Goal: Task Accomplishment & Management: Use online tool/utility

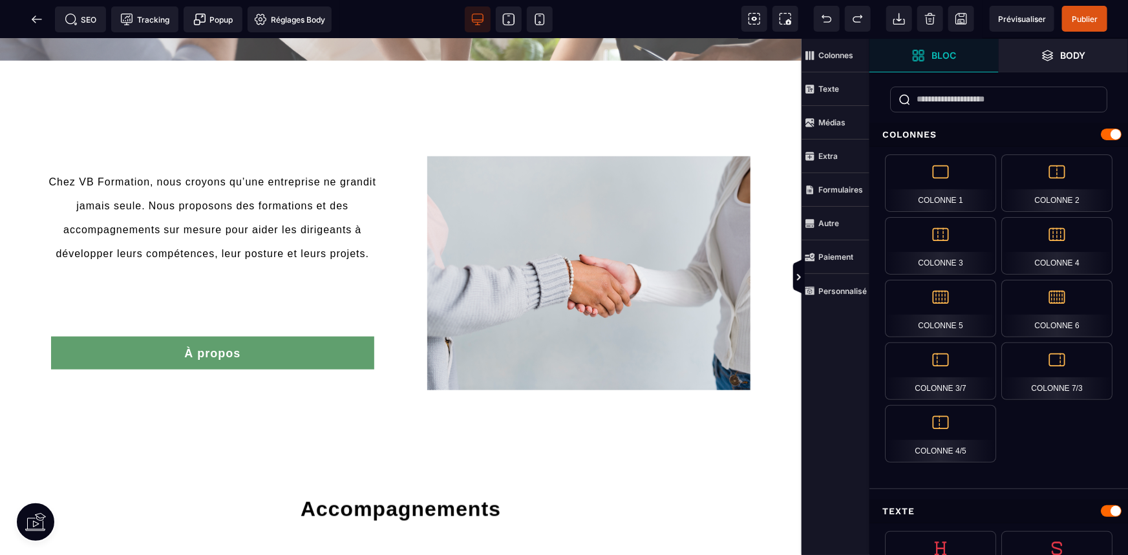
scroll to position [411, 0]
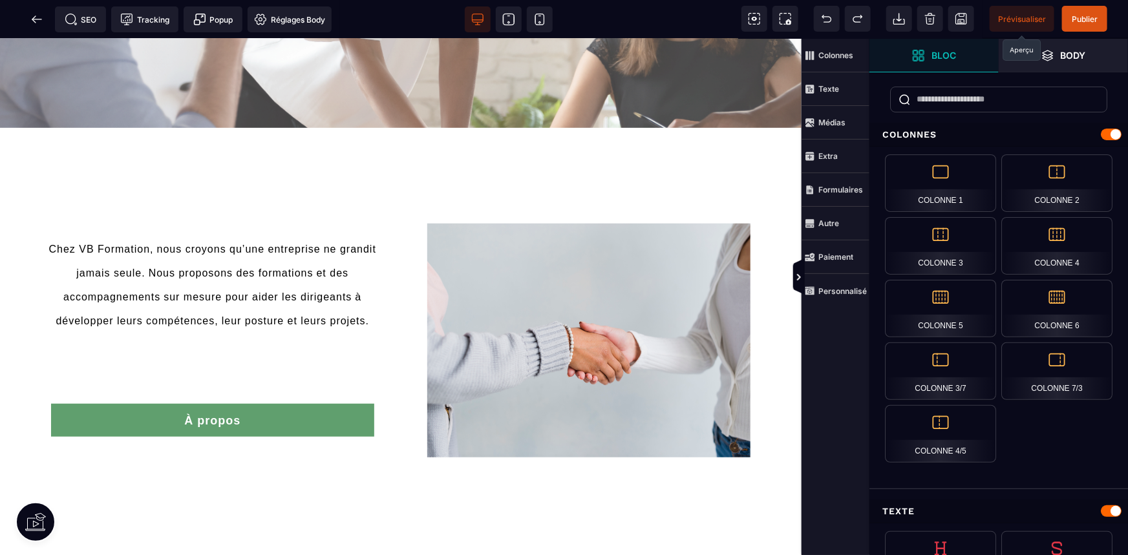
click at [1025, 17] on span "Prévisualiser" at bounding box center [1022, 19] width 48 height 10
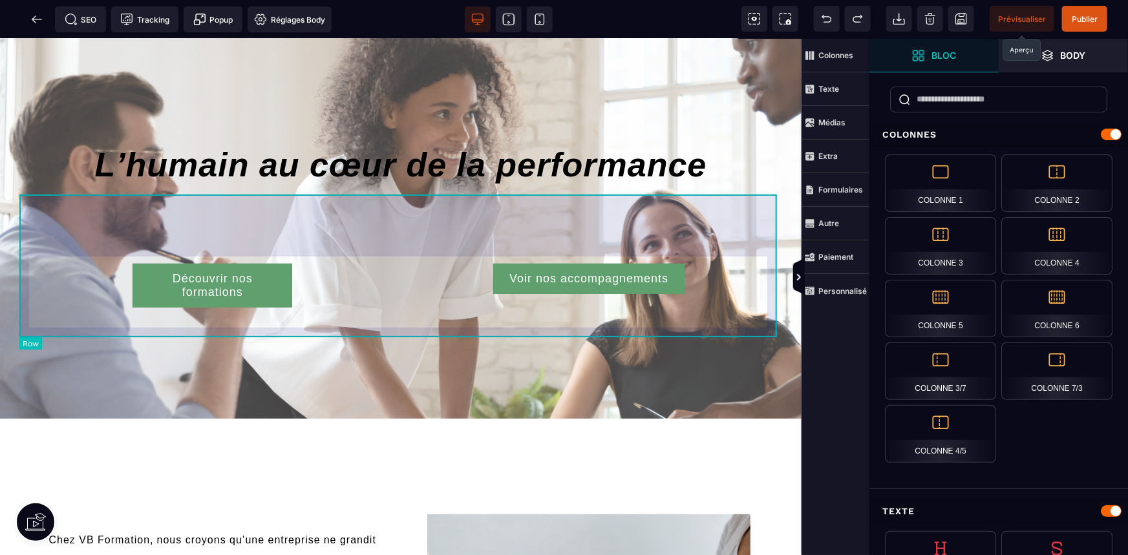
scroll to position [117, 0]
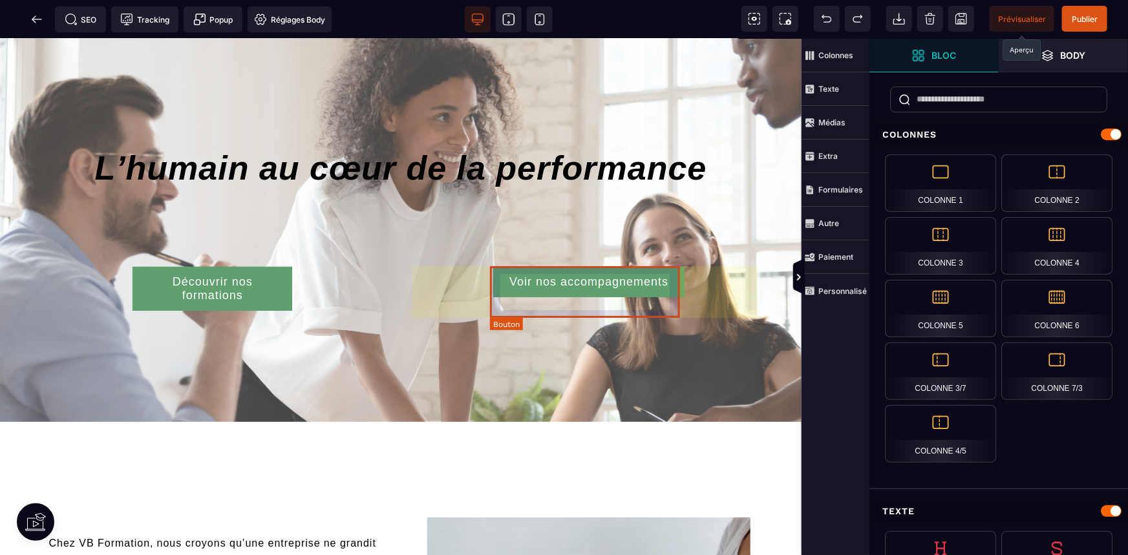
click at [575, 284] on div "Voir nos accompagnements" at bounding box center [589, 282] width 159 height 14
select select "***"
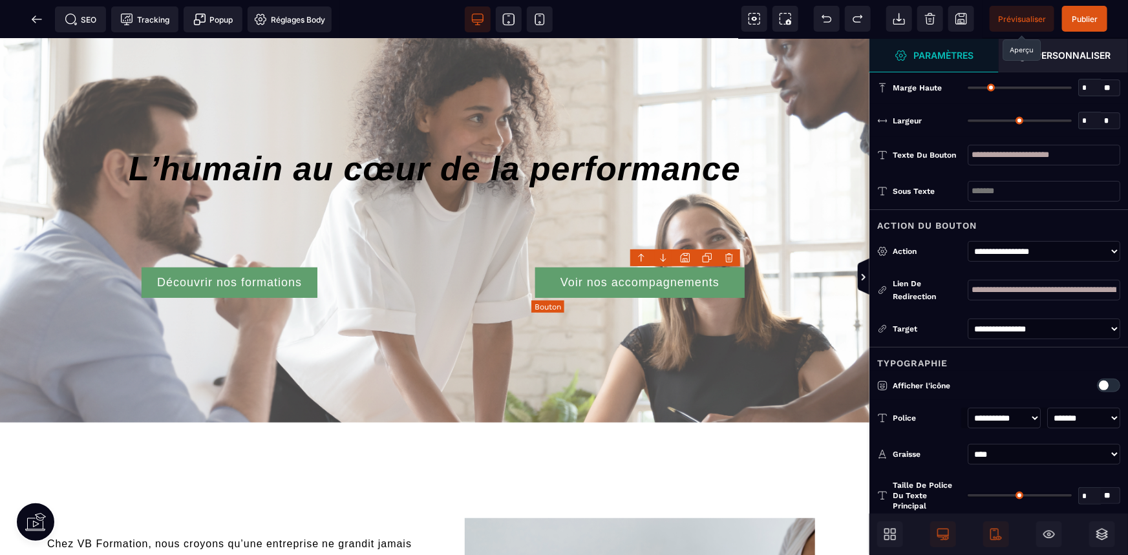
type input "**"
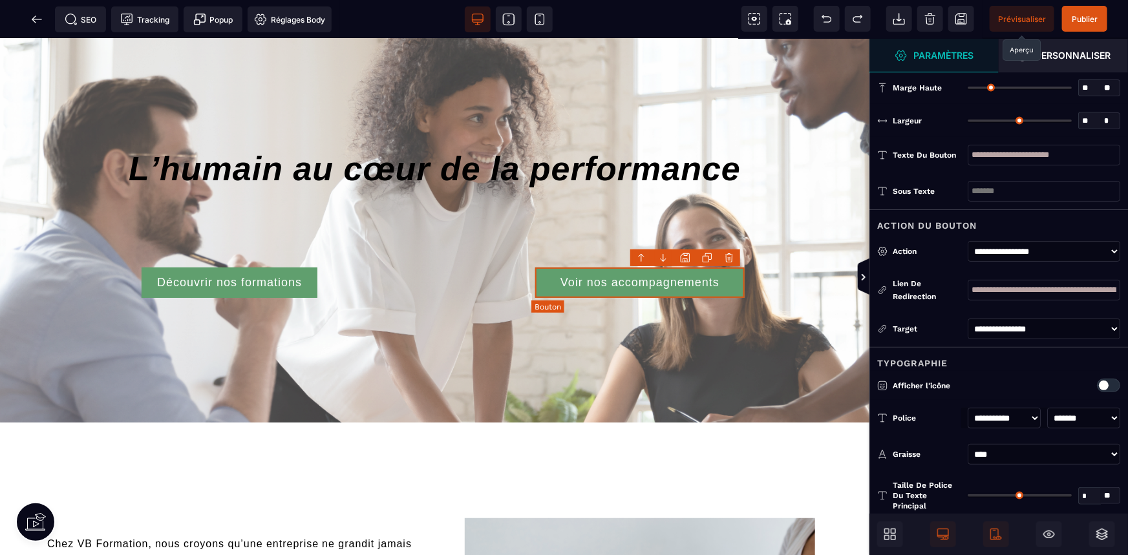
type input "**"
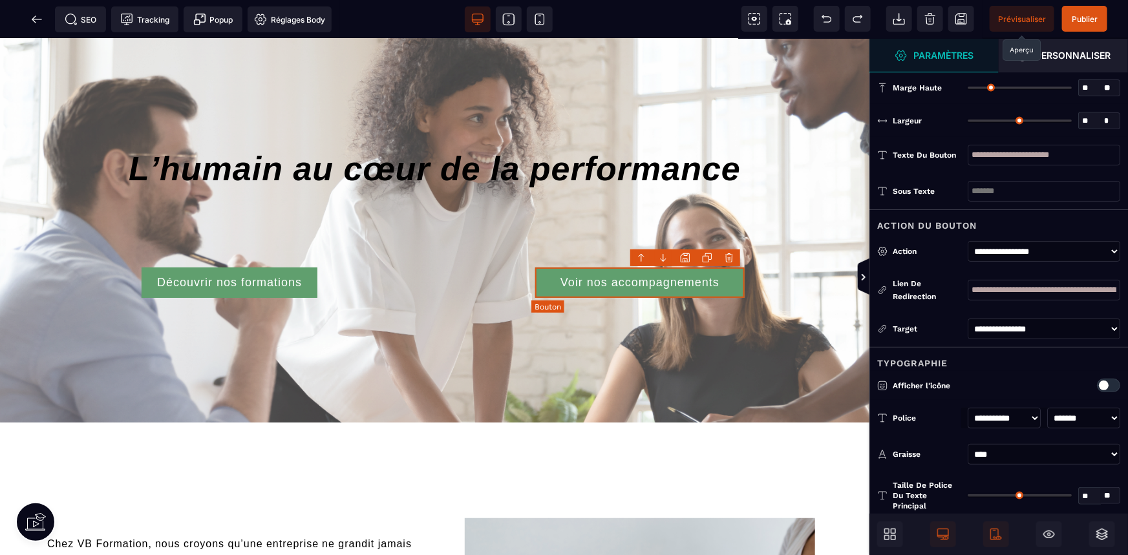
type input "**"
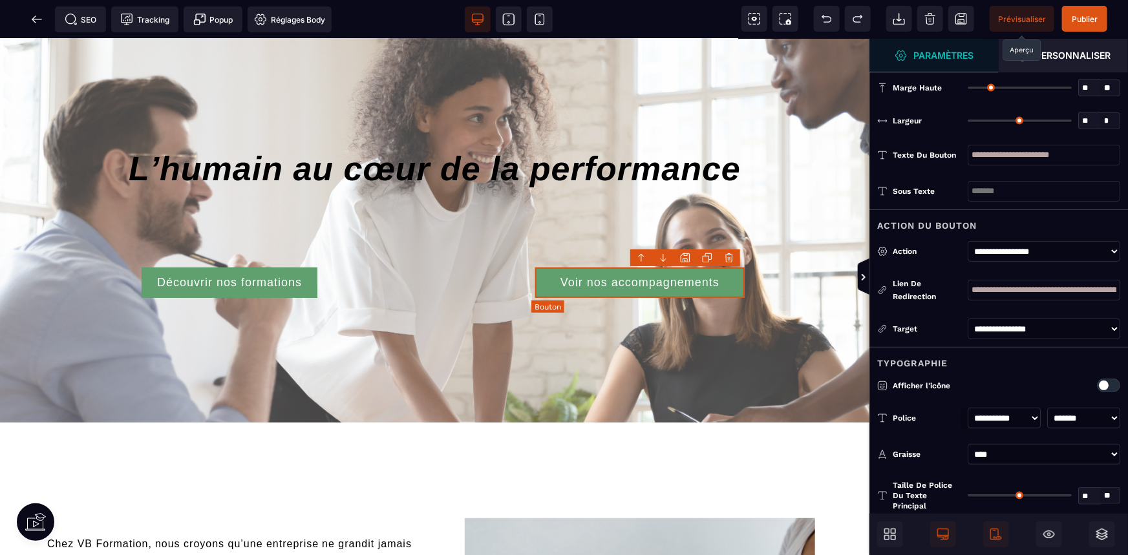
type input "**"
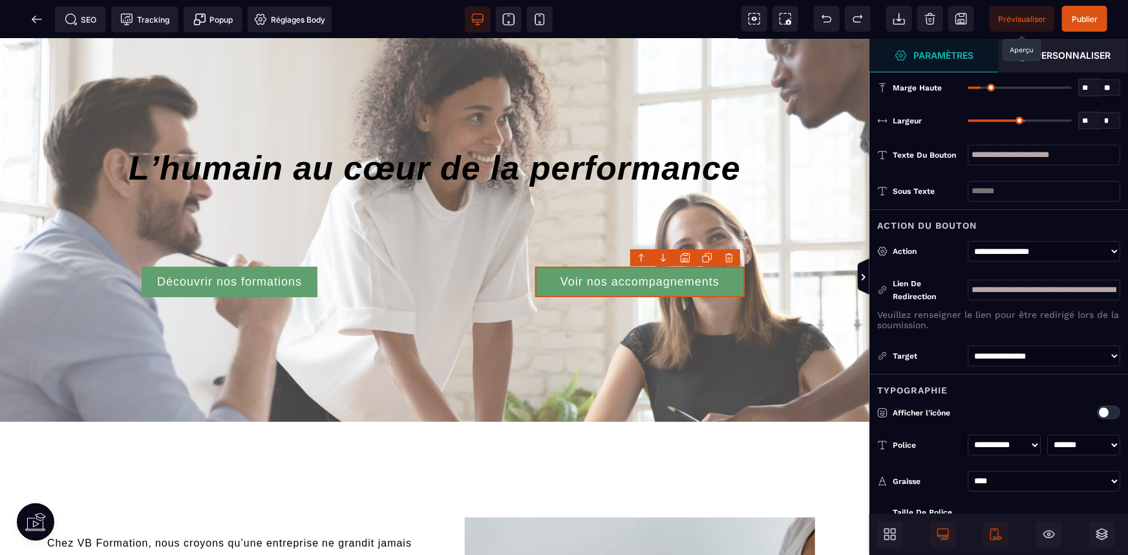
click at [1026, 10] on span "Prévisualiser" at bounding box center [1022, 19] width 65 height 26
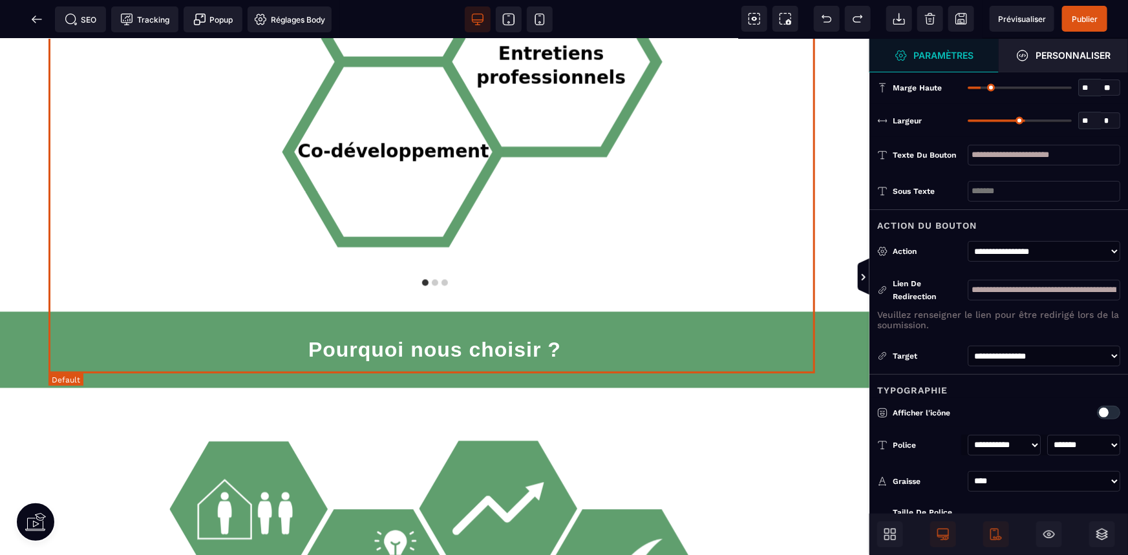
scroll to position [1117, 0]
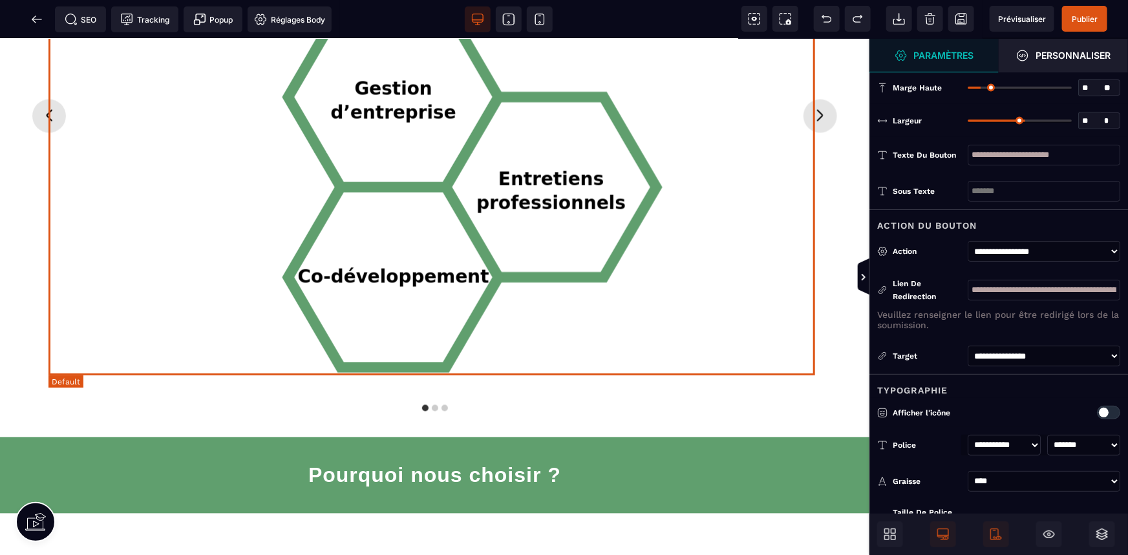
click at [740, 149] on div "Gestion d’entreprise Entretiens professionnels Co-développement" at bounding box center [434, 135] width 773 height 488
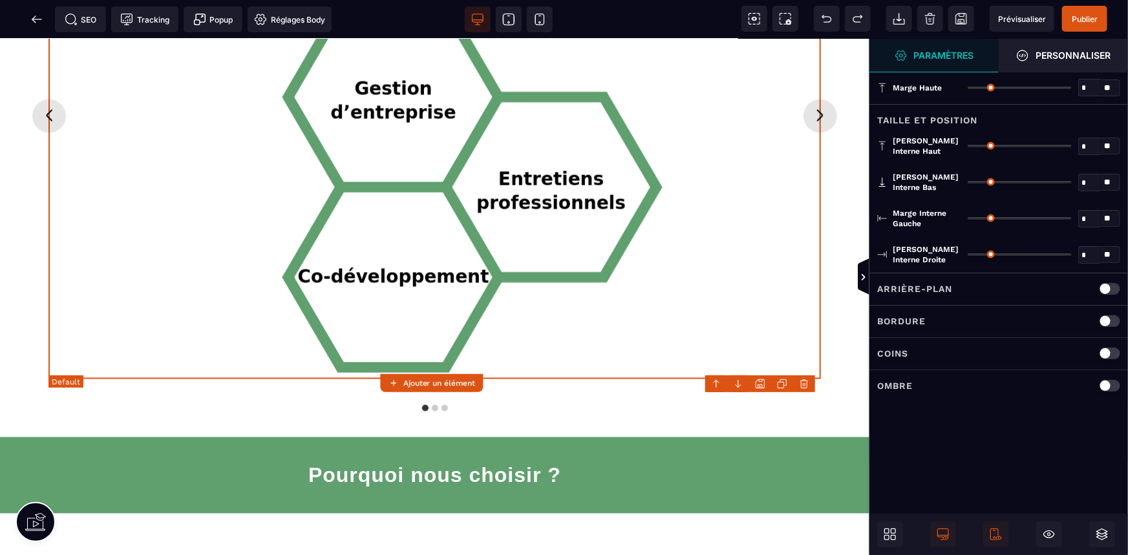
type input "*"
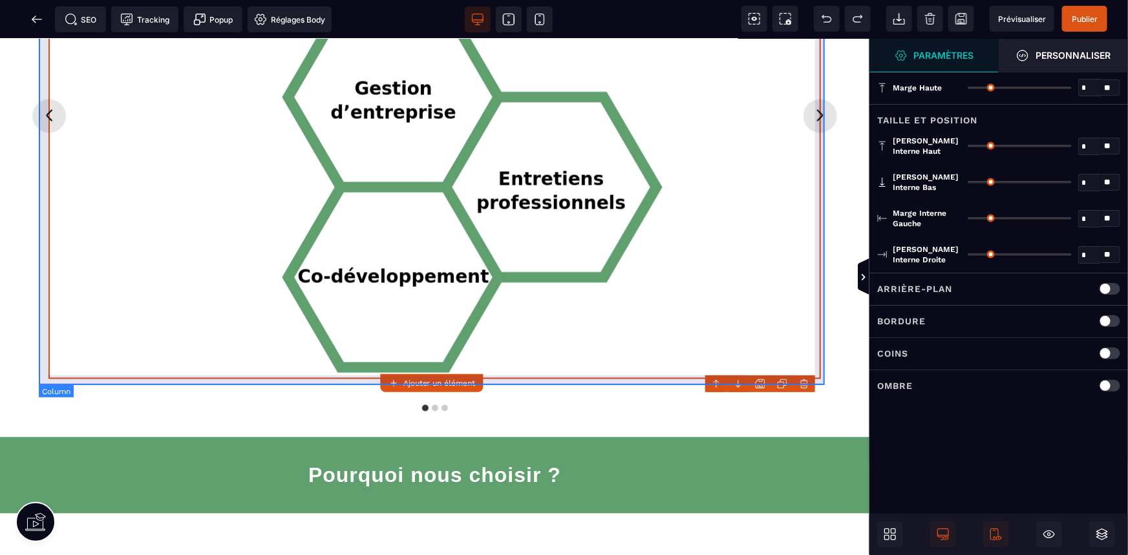
click at [822, 159] on div "Accompagnements Gestion d’entreprise Entretiens professionnels Co-développement" at bounding box center [435, 116] width 792 height 546
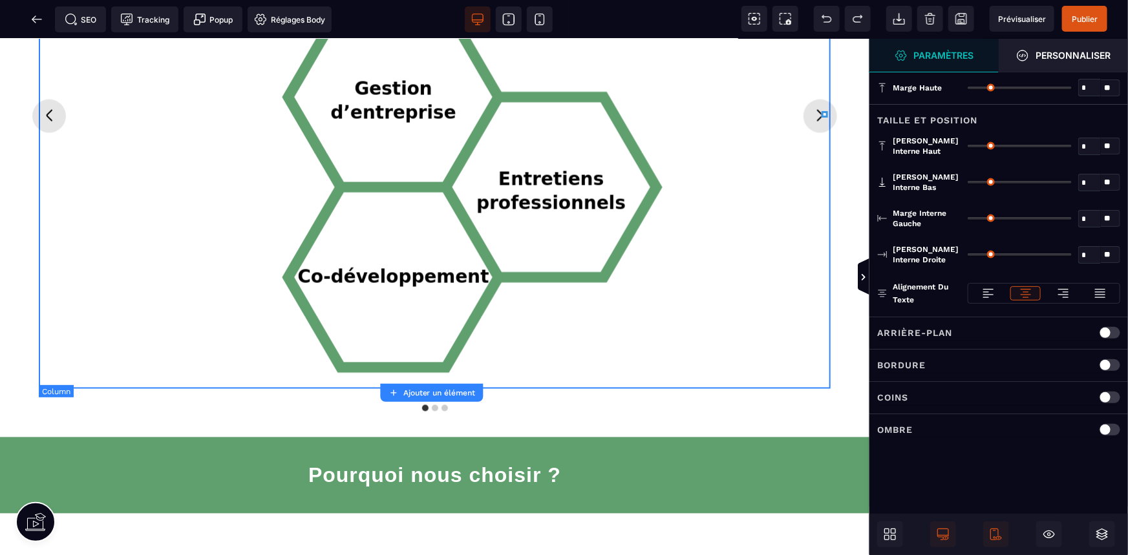
type input "*"
type input "**"
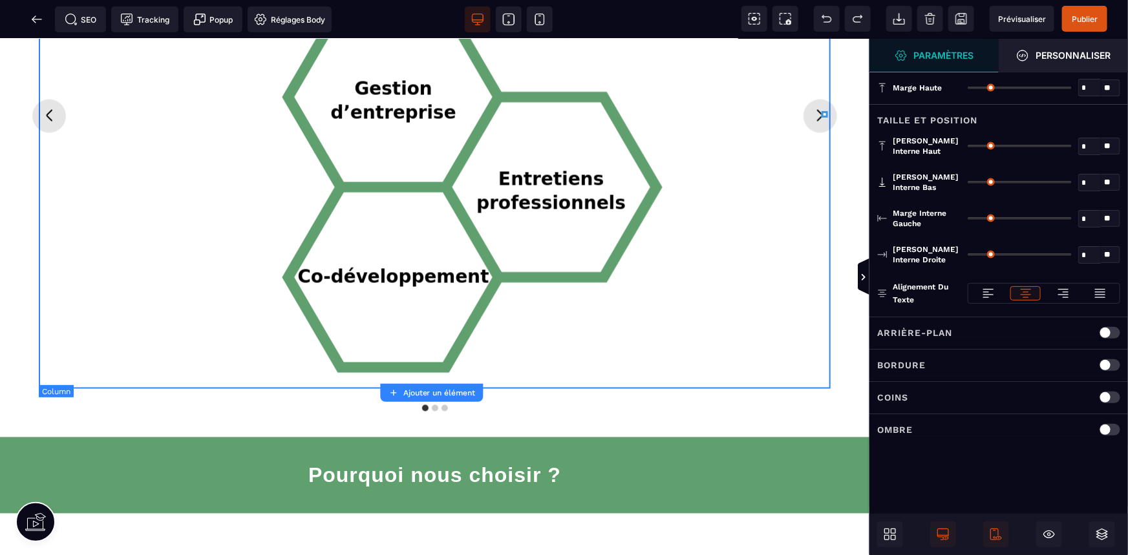
type input "**"
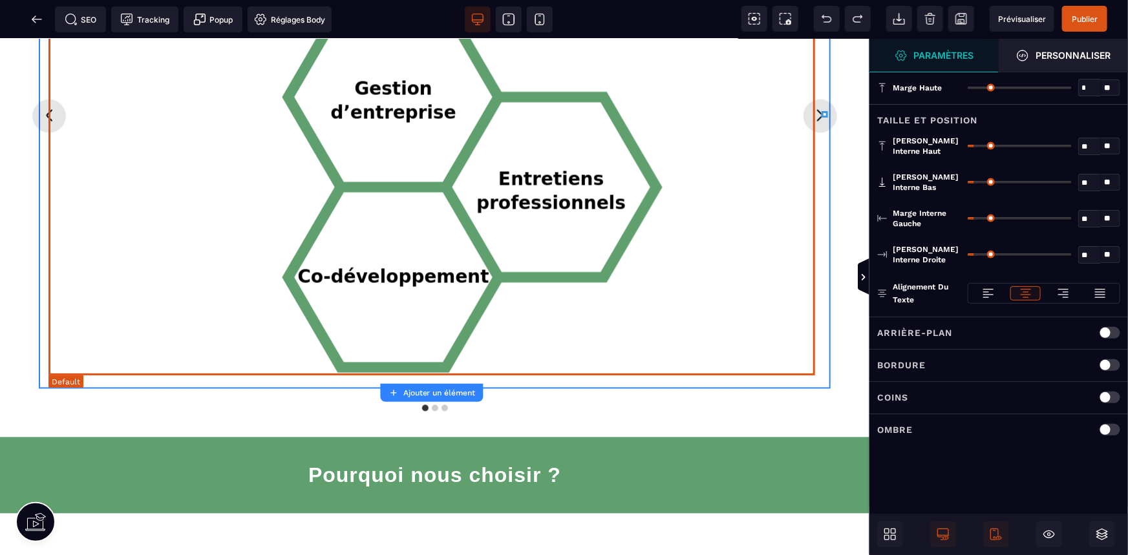
click at [795, 162] on div "Gestion d’entreprise Entretiens professionnels Co-développement" at bounding box center [434, 135] width 773 height 488
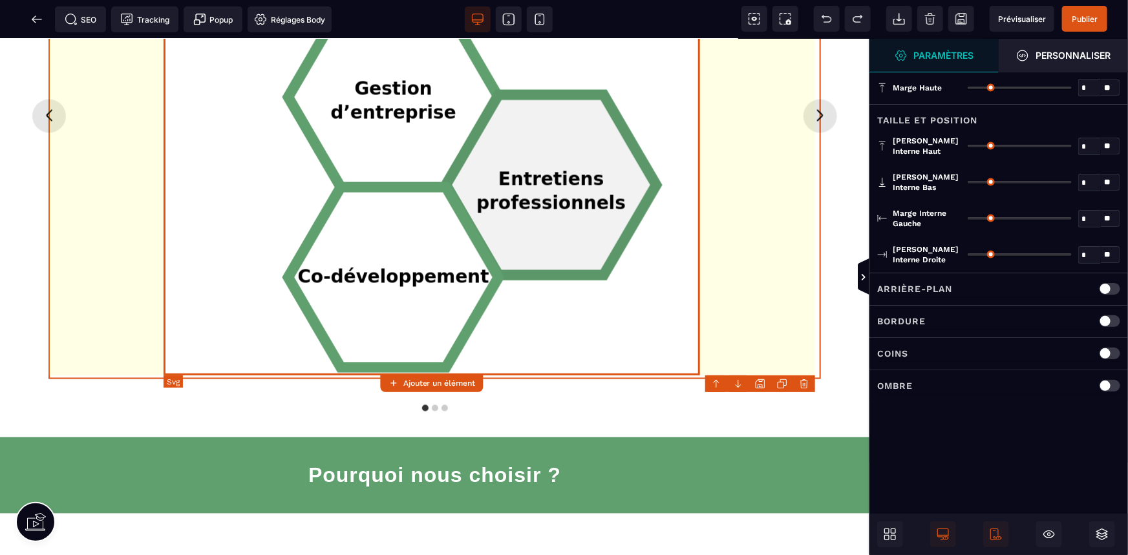
click at [594, 192] on tspan "professionnels" at bounding box center [551, 202] width 149 height 21
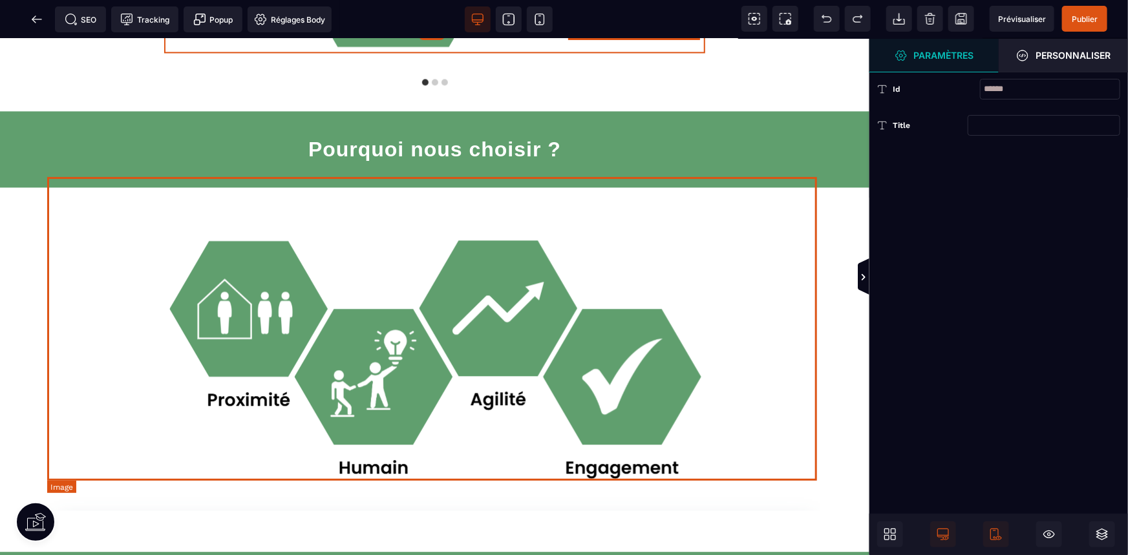
scroll to position [1469, 0]
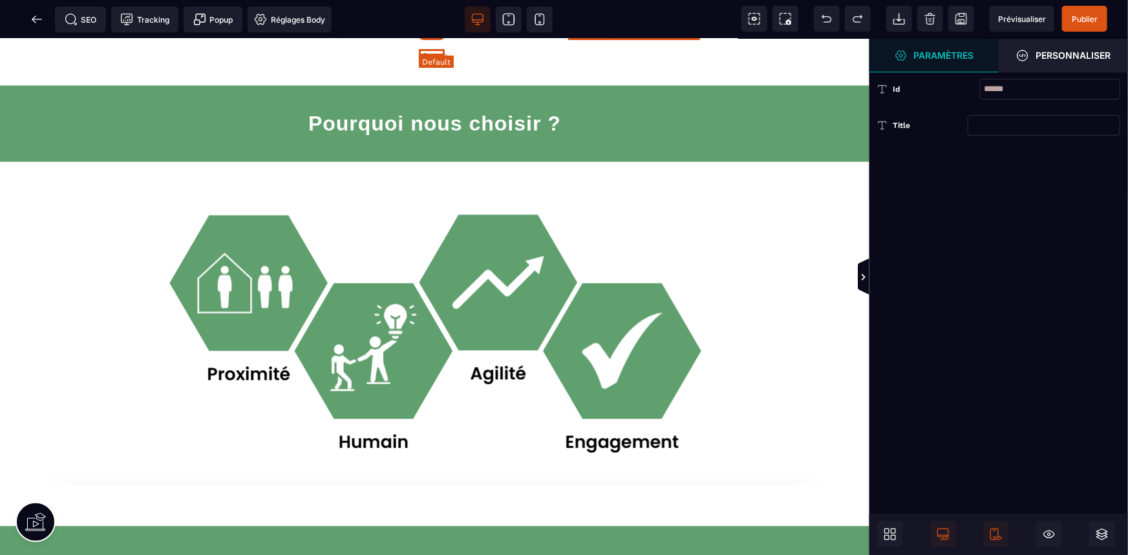
click at [442, 52] on div at bounding box center [445, 55] width 6 height 6
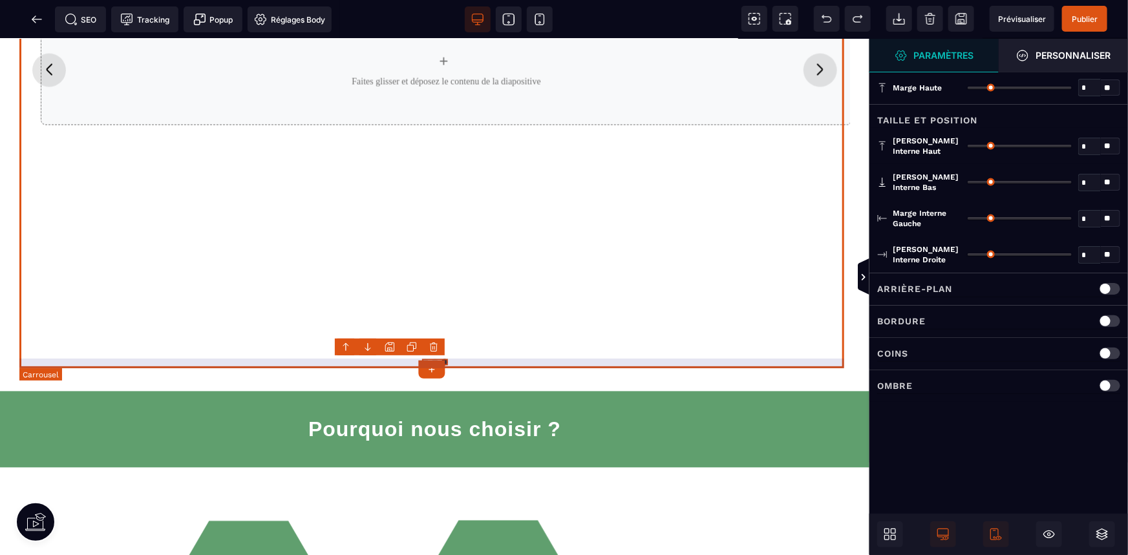
scroll to position [1058, 0]
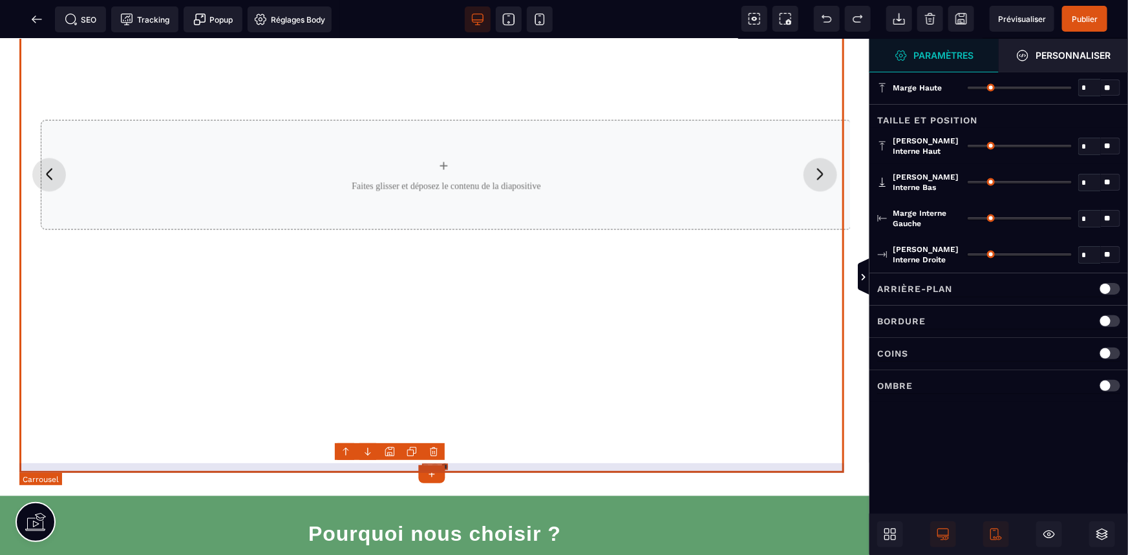
click at [423, 167] on div "+ [PERSON_NAME] glisser et déposez le contenu de la diapositive" at bounding box center [446, 174] width 831 height 129
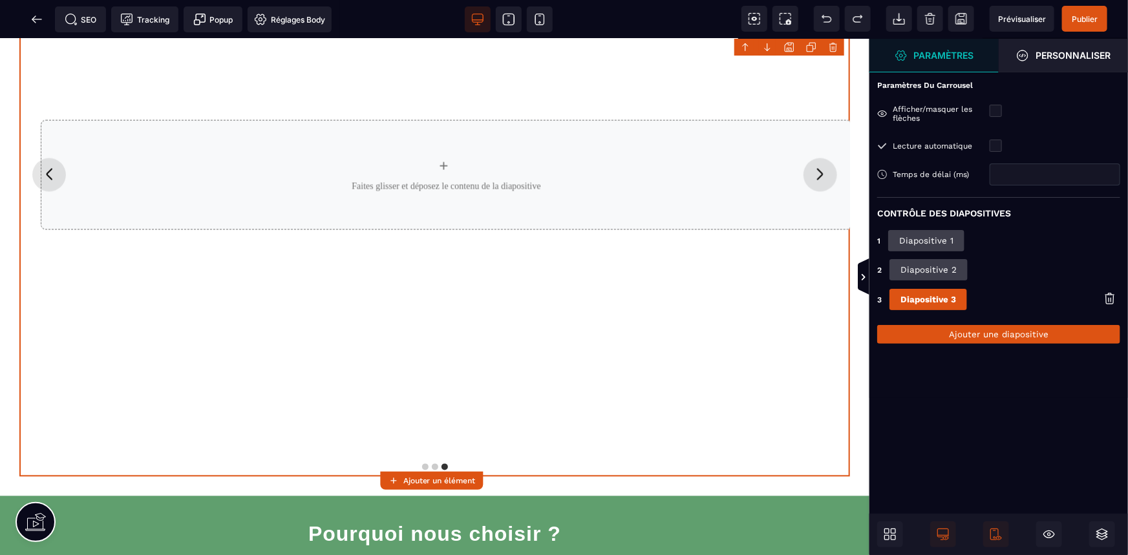
click at [1110, 295] on icon at bounding box center [1111, 294] width 10 height 2
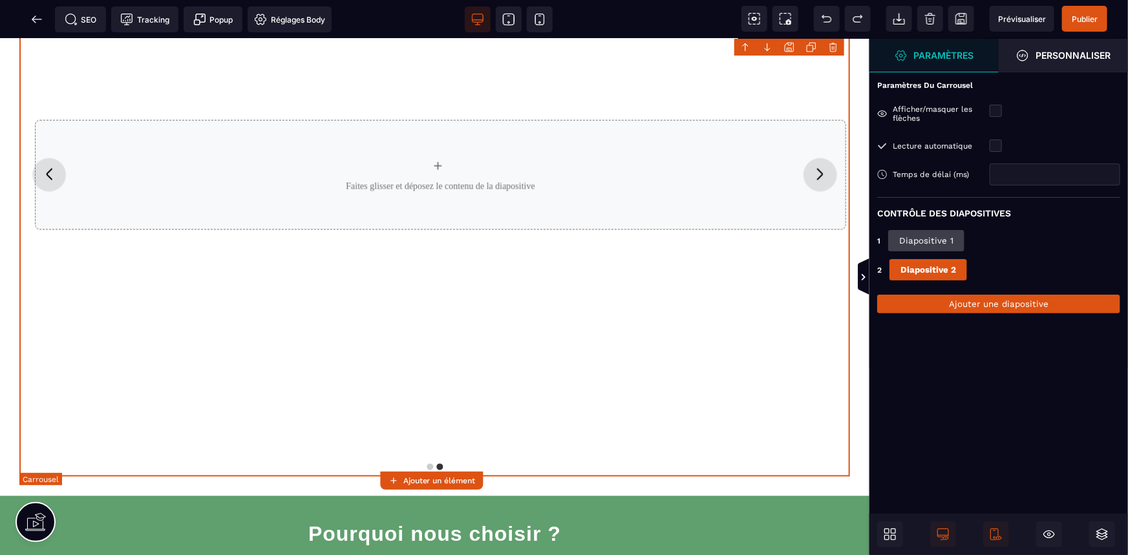
click at [45, 170] on icon "Diapositive précédente" at bounding box center [49, 174] width 21 height 21
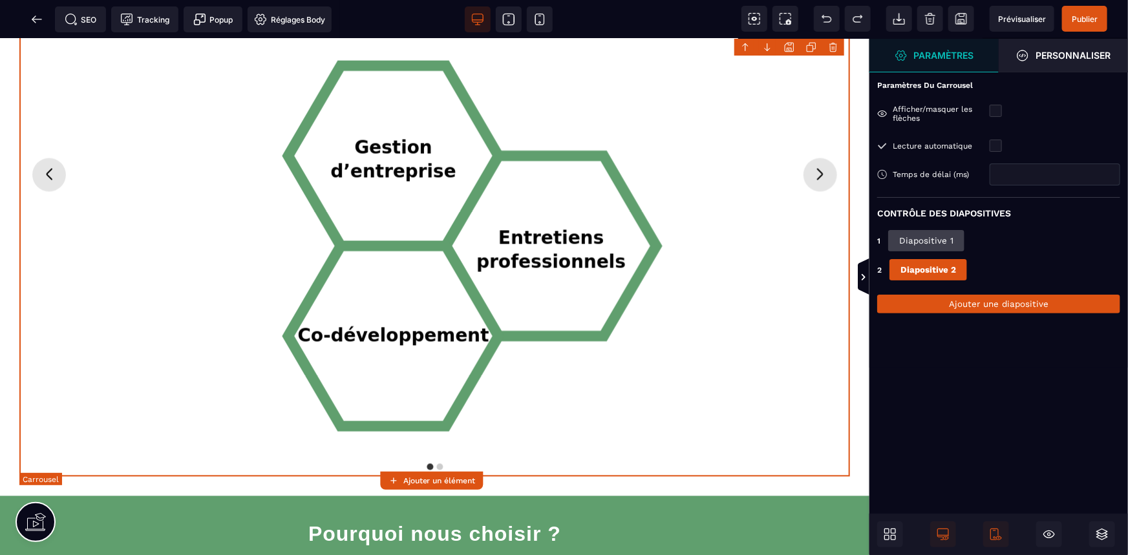
click at [822, 171] on icon "Diapositive suivante" at bounding box center [820, 174] width 21 height 21
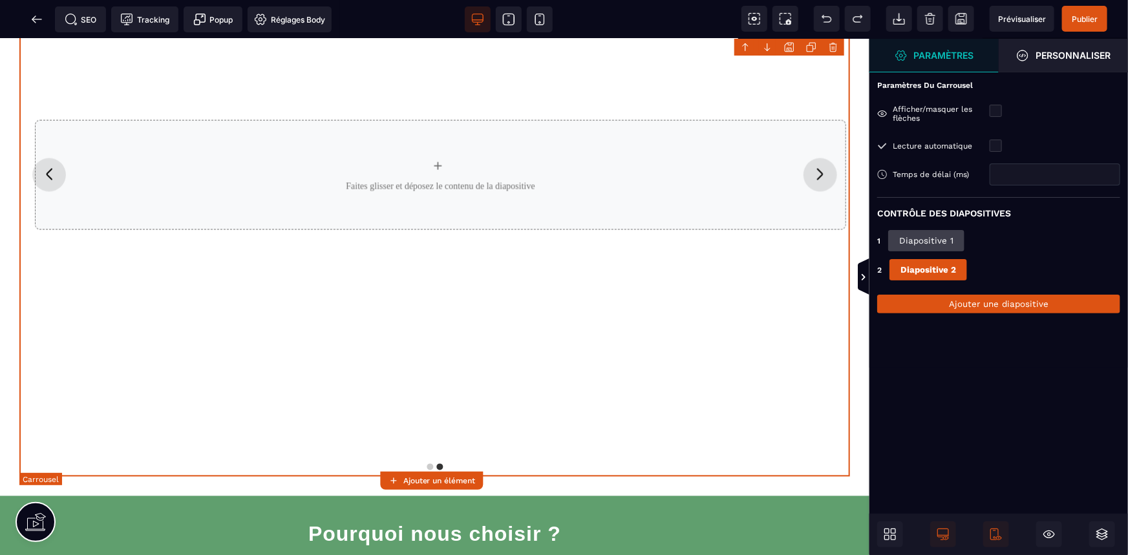
click at [821, 171] on icon "Diapositive suivante" at bounding box center [820, 174] width 21 height 21
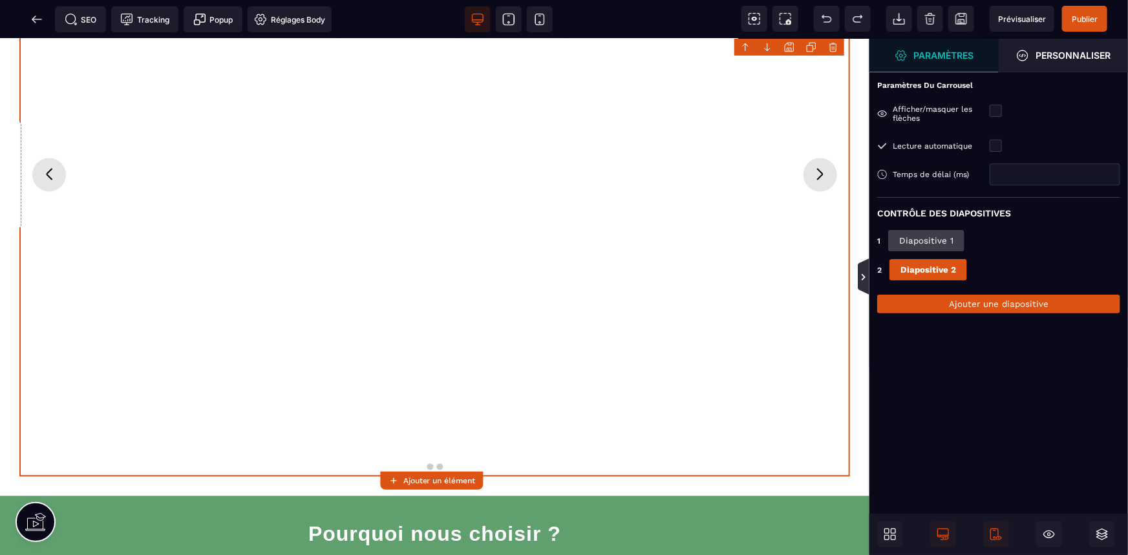
click at [864, 272] on icon at bounding box center [864, 277] width 10 height 10
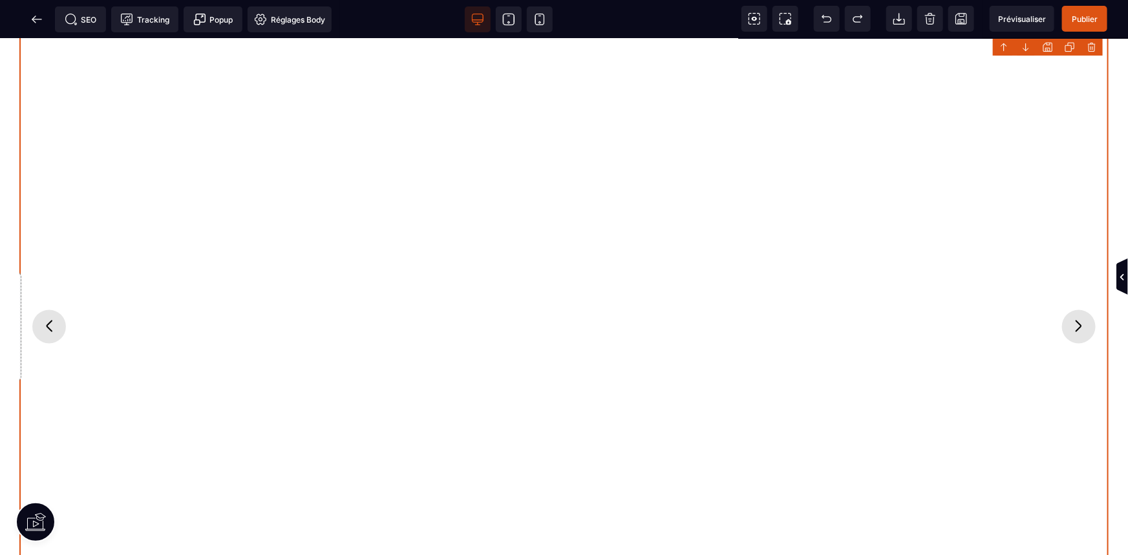
scroll to position [1024, 0]
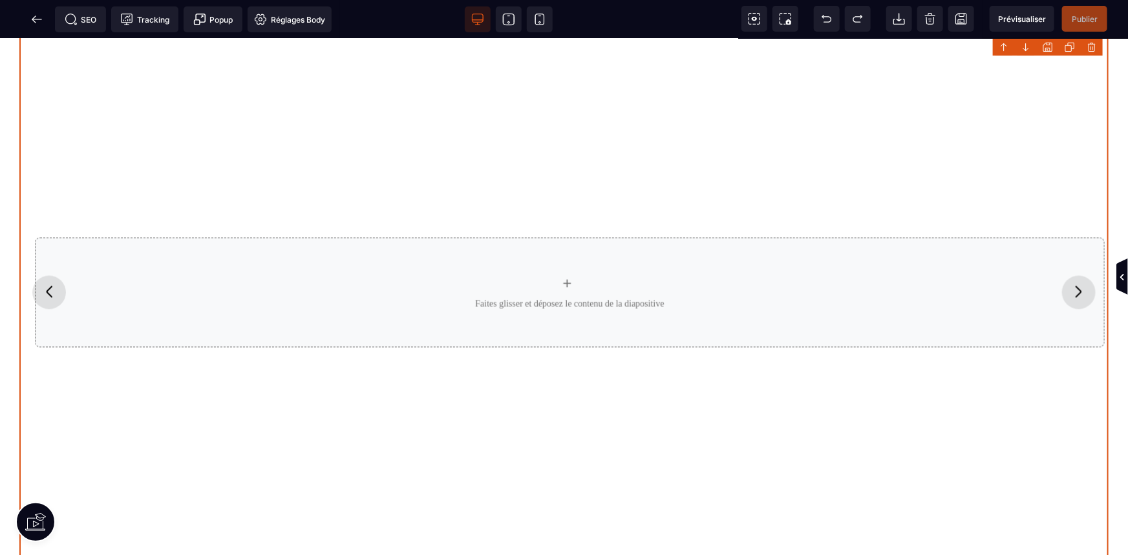
click at [1069, 295] on icon "Diapositive suivante" at bounding box center [1079, 291] width 21 height 21
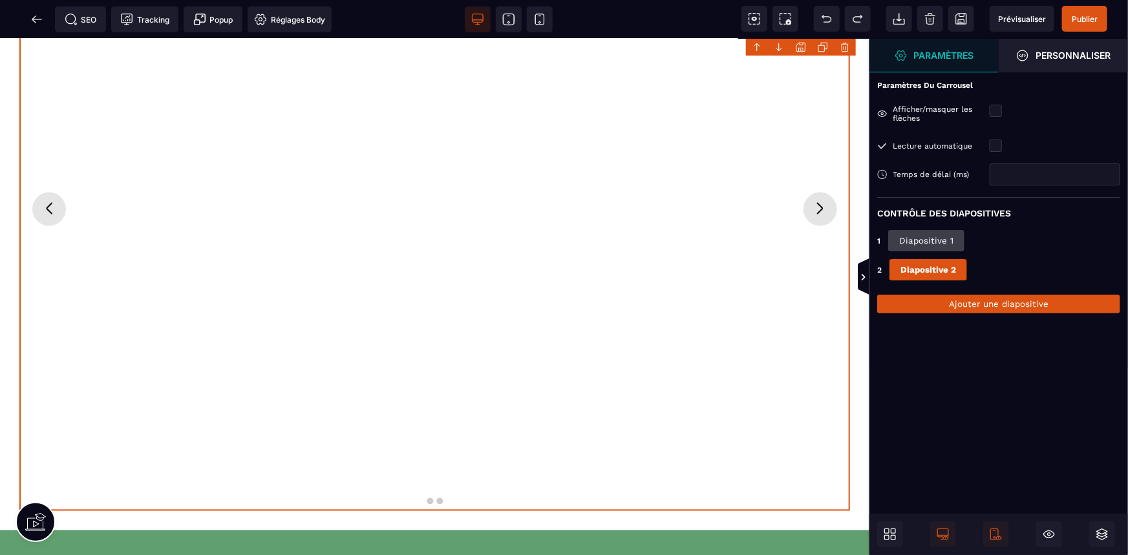
scroll to position [940, 0]
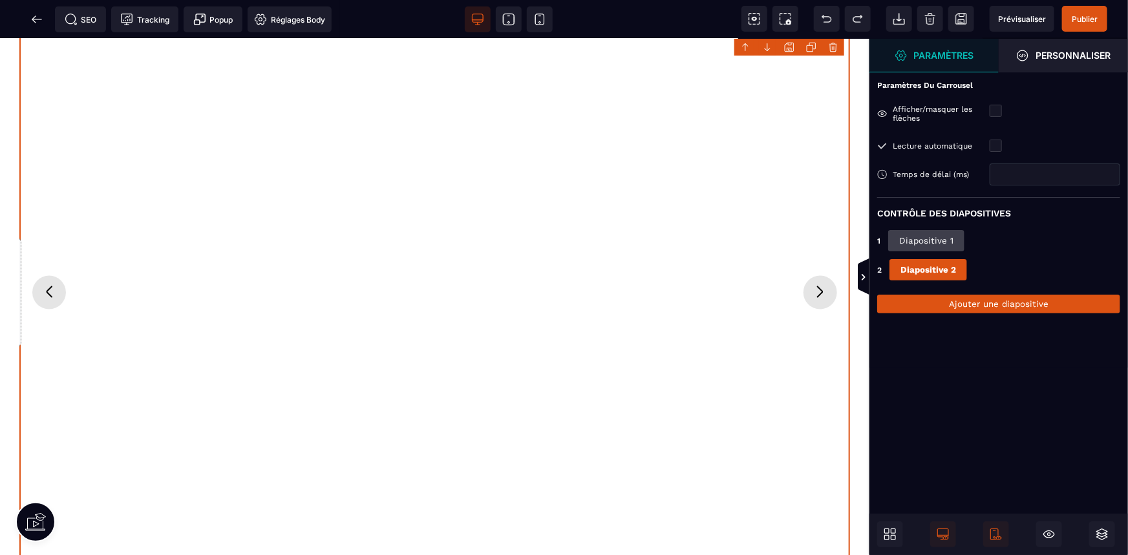
click at [817, 292] on icon "Diapositive suivante" at bounding box center [820, 292] width 6 height 12
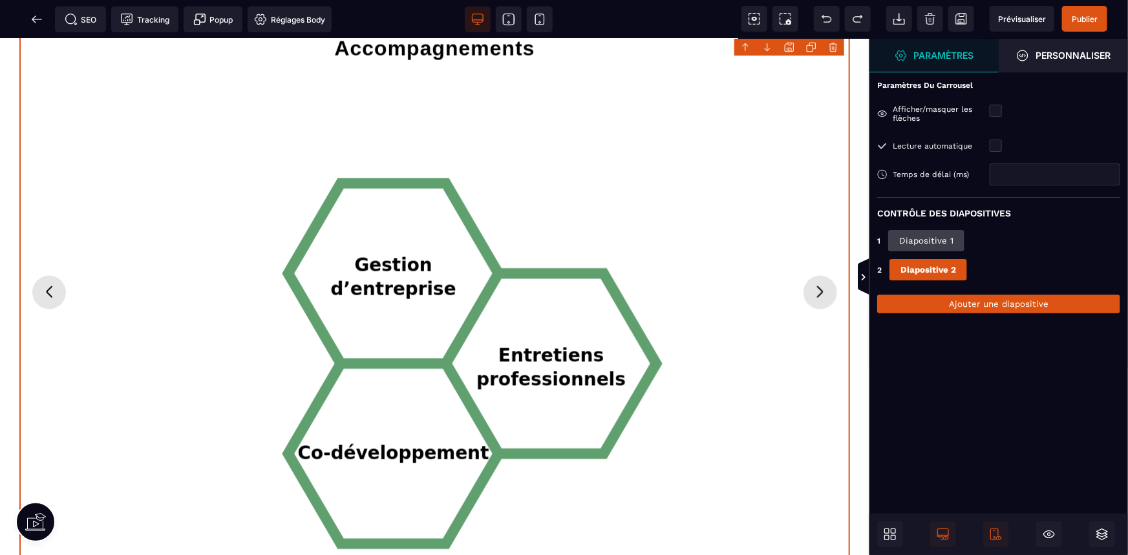
click at [817, 292] on icon "Diapositive suivante" at bounding box center [820, 292] width 6 height 12
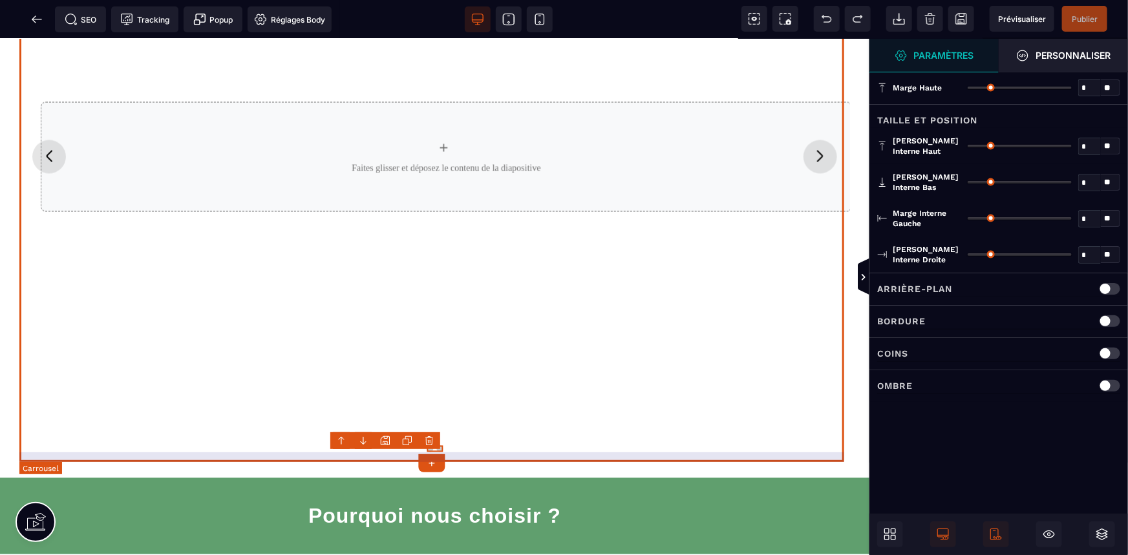
scroll to position [1058, 0]
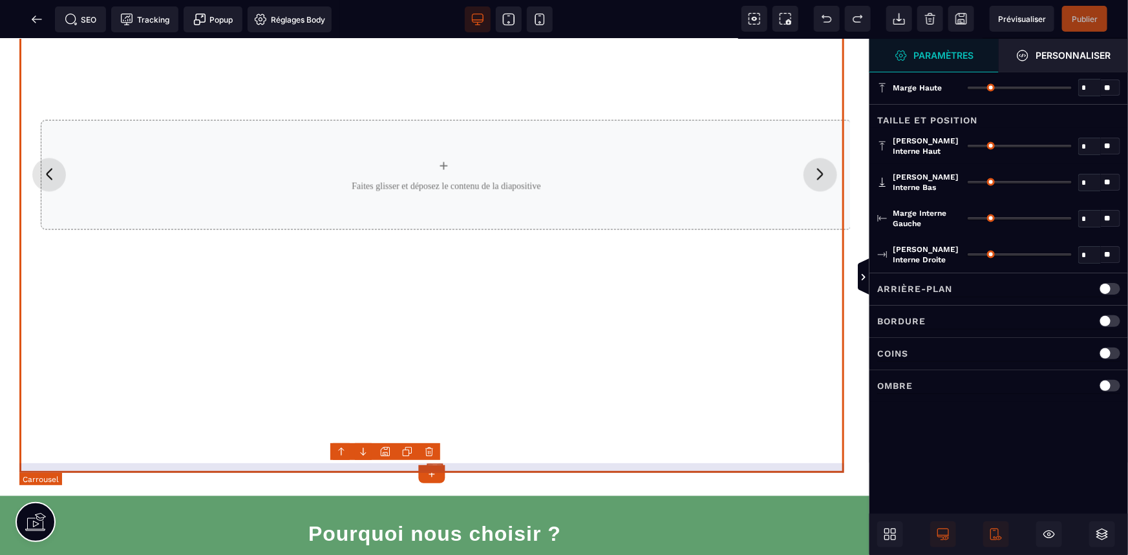
click at [810, 178] on icon "Diapositive suivante" at bounding box center [820, 174] width 21 height 21
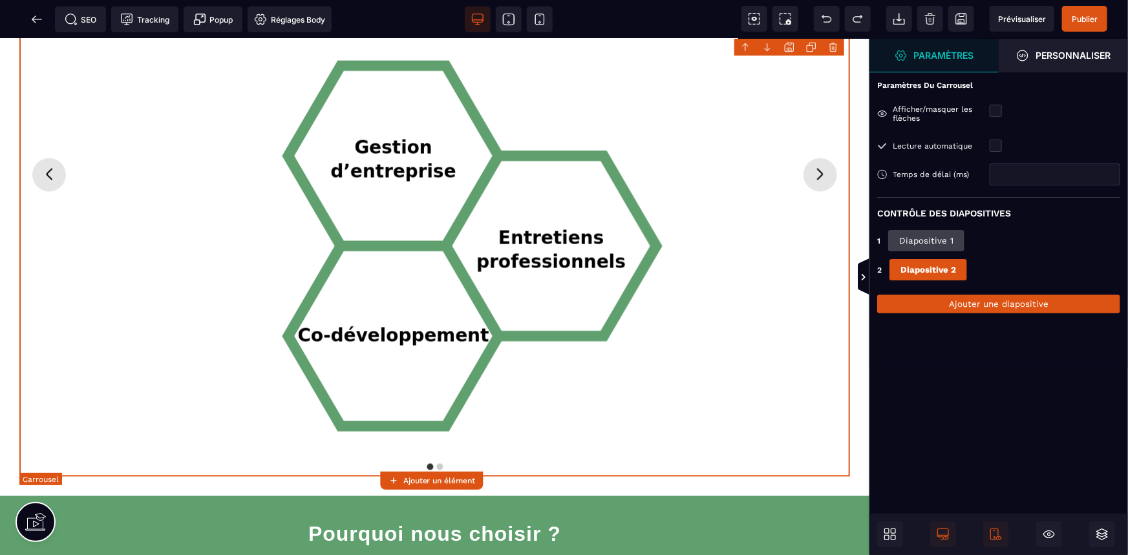
click at [810, 178] on icon "Diapositive suivante" at bounding box center [820, 174] width 21 height 21
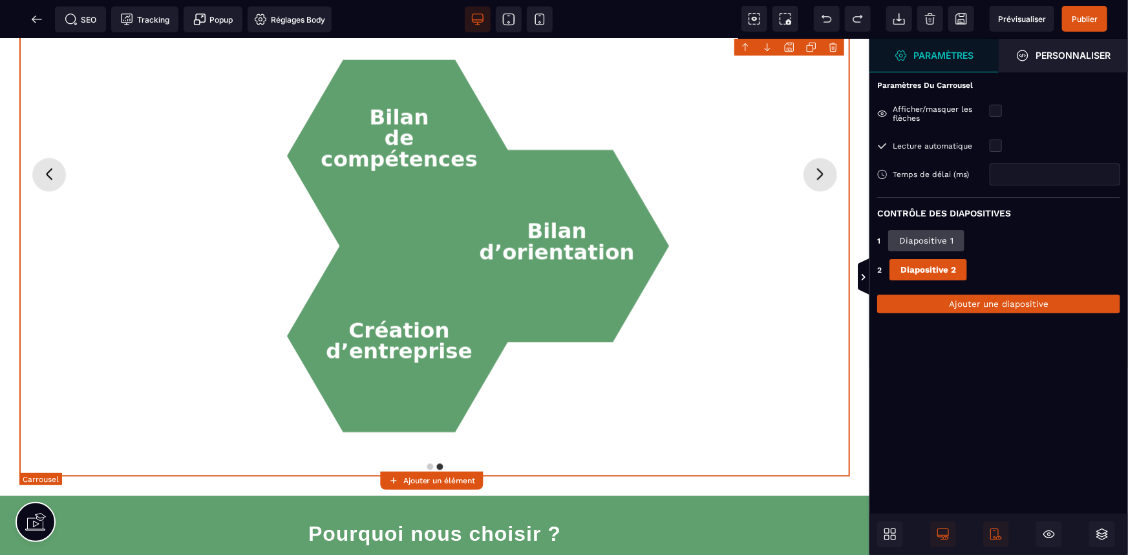
click at [810, 178] on icon "Diapositive suivante" at bounding box center [820, 174] width 21 height 21
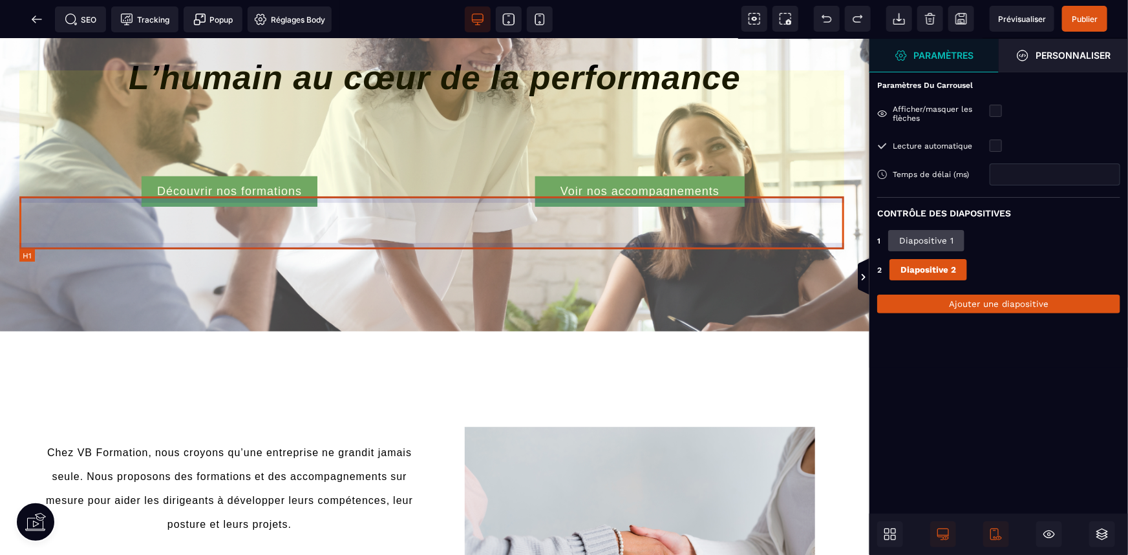
scroll to position [0, 0]
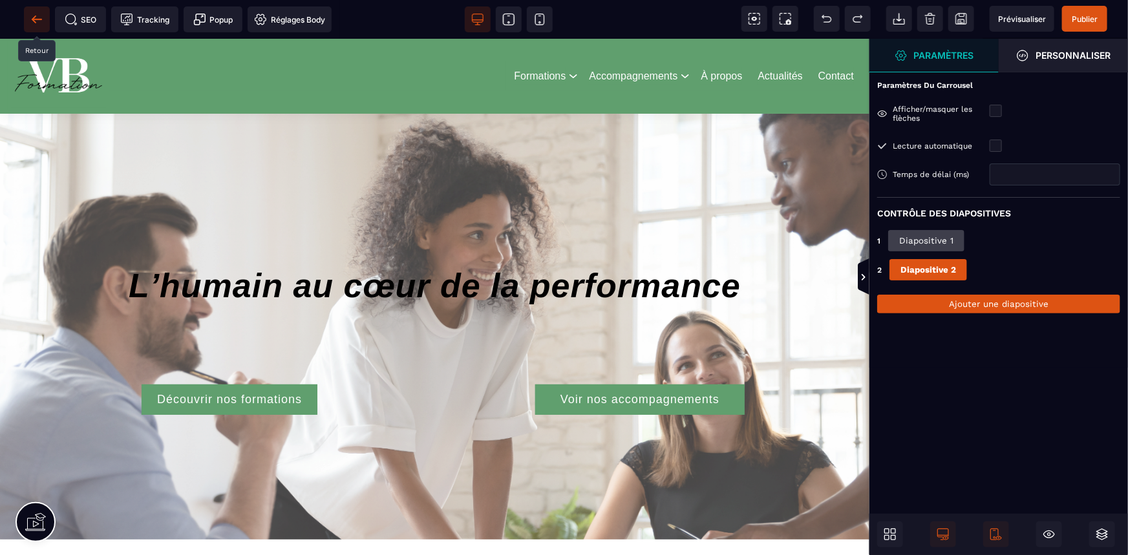
click at [38, 24] on icon at bounding box center [36, 19] width 13 height 13
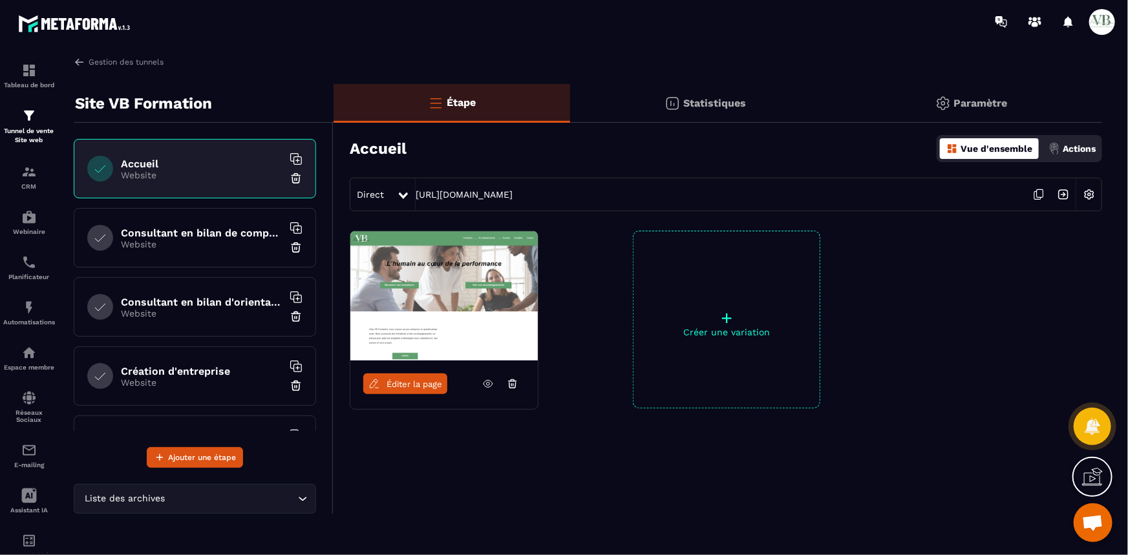
click at [207, 245] on p "Website" at bounding box center [202, 244] width 162 height 10
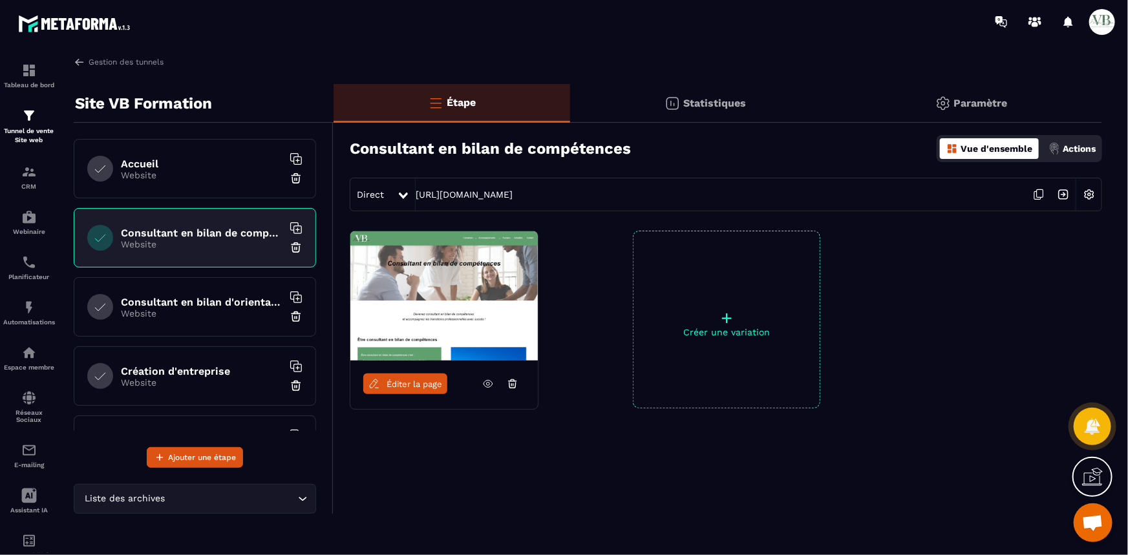
click at [412, 385] on span "Éditer la page" at bounding box center [415, 385] width 56 height 10
click at [173, 174] on p "Website" at bounding box center [202, 175] width 162 height 10
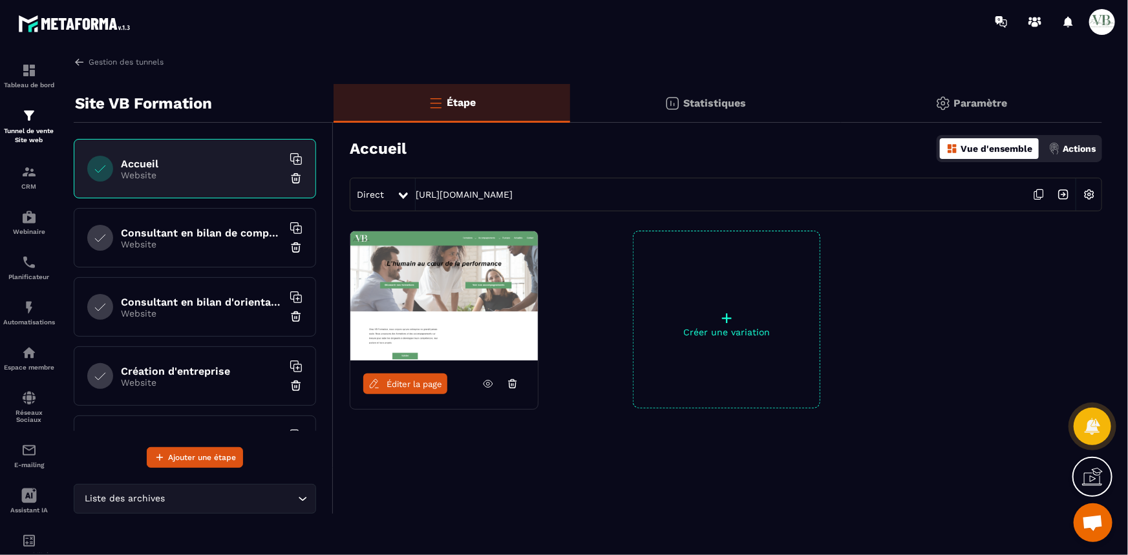
click at [391, 388] on span "Éditer la page" at bounding box center [415, 385] width 56 height 10
